Goal: Communication & Community: Answer question/provide support

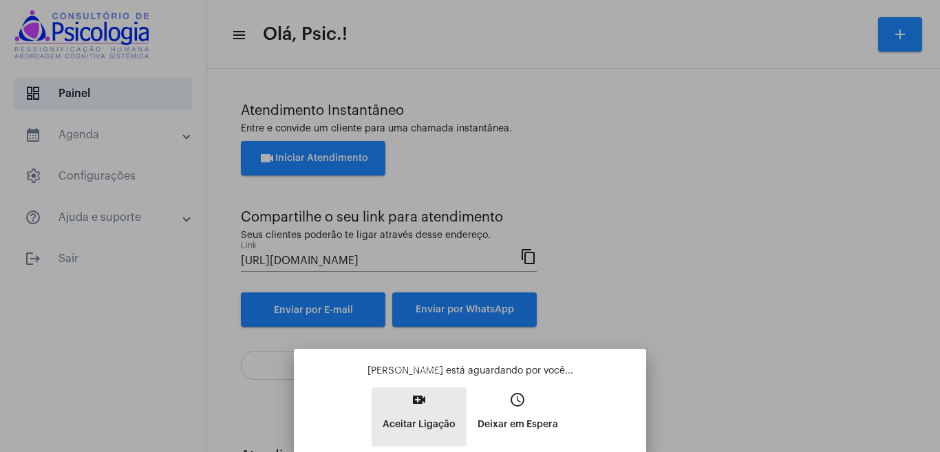
click at [413, 409] on button "video_call Aceitar Ligação" at bounding box center [418, 416] width 95 height 59
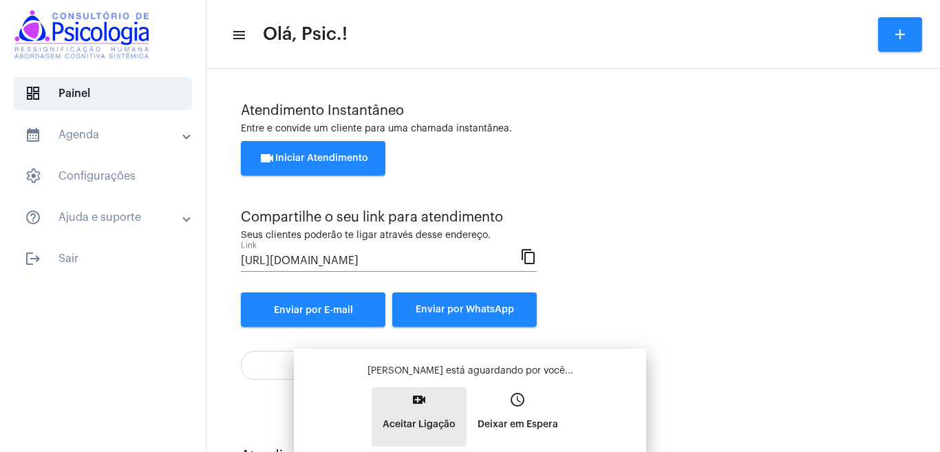
click at [413, 409] on button "video_call Aceitar Ligação" at bounding box center [418, 416] width 95 height 59
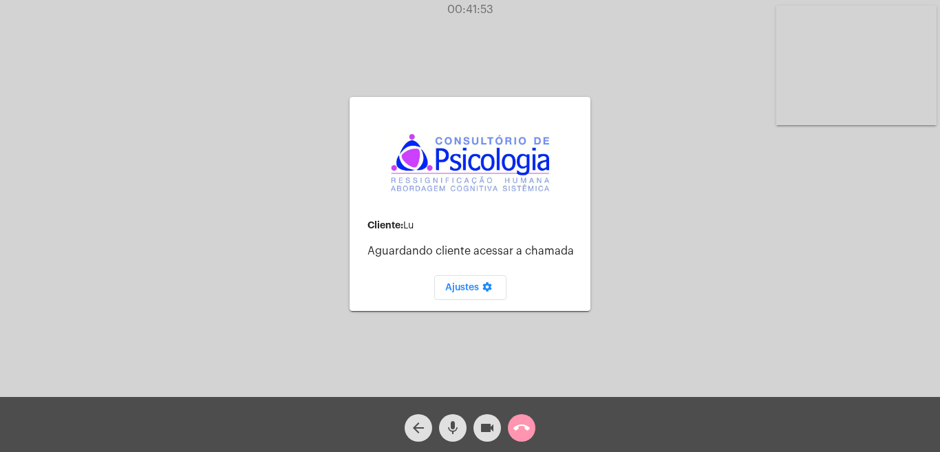
click at [521, 426] on mat-icon "call_end" at bounding box center [521, 428] width 17 height 17
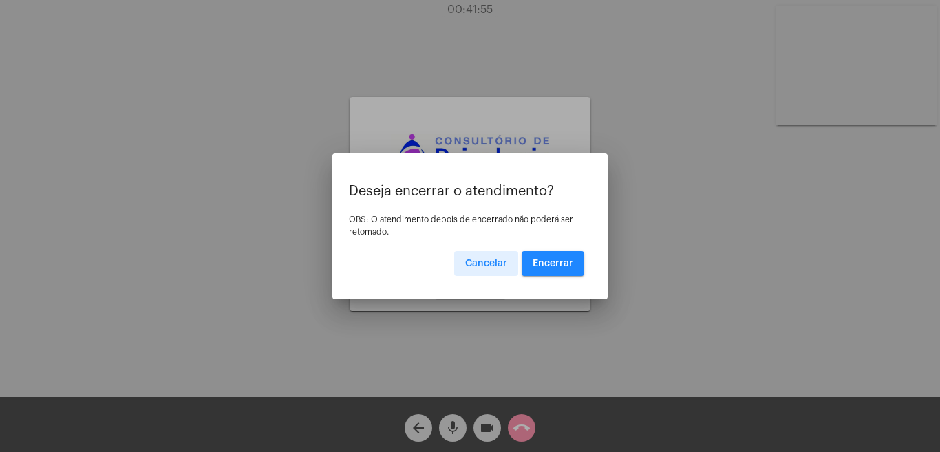
click at [546, 261] on button "Encerrar" at bounding box center [552, 263] width 63 height 25
